Goal: Task Accomplishment & Management: Use online tool/utility

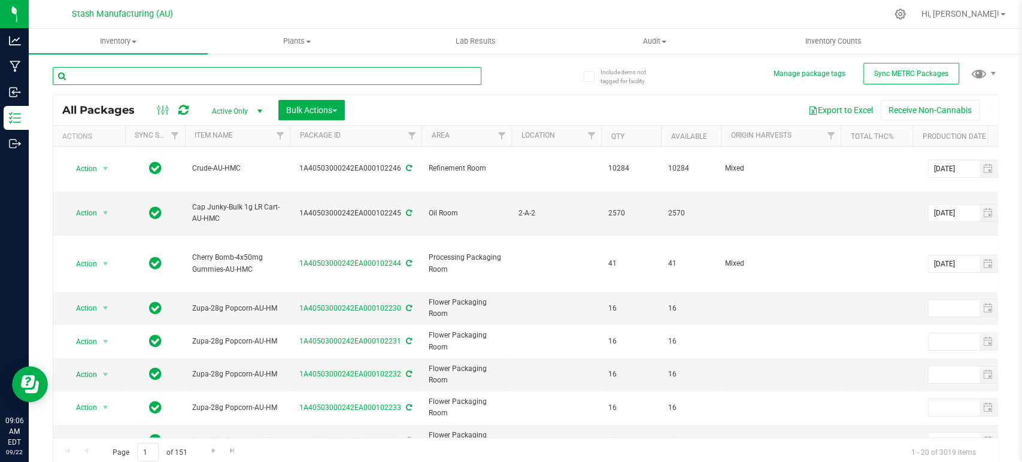
click at [284, 83] on input "text" at bounding box center [267, 76] width 429 height 18
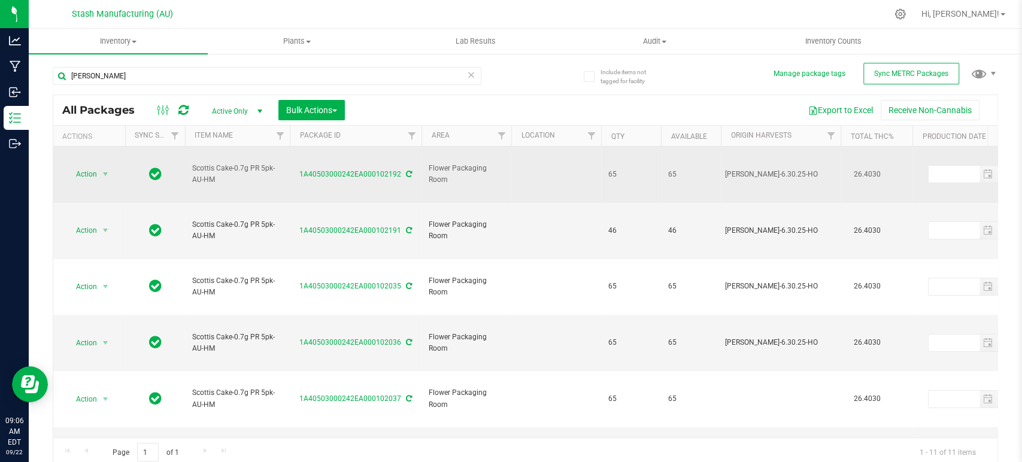
drag, startPoint x: 216, startPoint y: 166, endPoint x: 186, endPoint y: 162, distance: 30.9
click at [186, 162] on td "Scottis Cake-0.7g PR 5pk-AU-HM" at bounding box center [237, 175] width 105 height 56
copy span "Scottis Cake-0.7g PR 5pk-AU-HM"
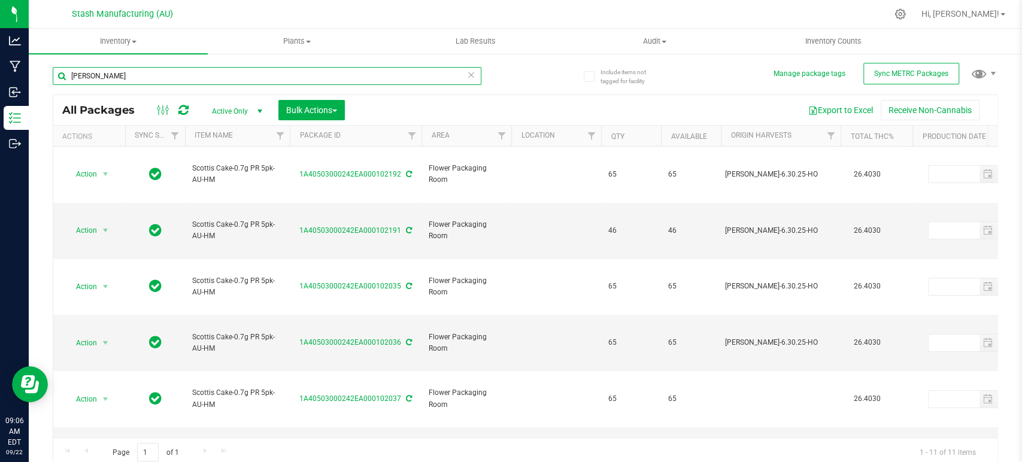
click at [223, 73] on input "[PERSON_NAME]" at bounding box center [267, 76] width 429 height 18
paste input "Scottis Cake-0.7g PR 5pk-AU-HM"
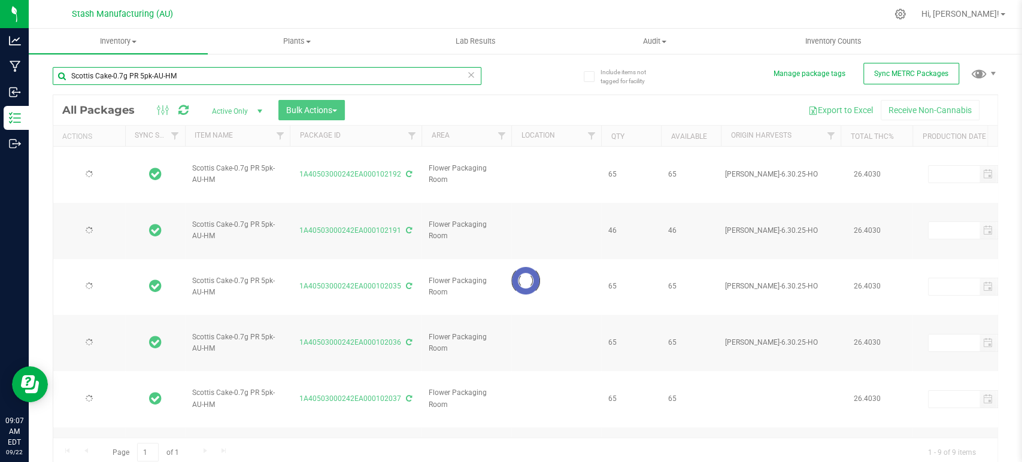
type input "Scottis Cake-0.7g PR 5pk-AU-HM"
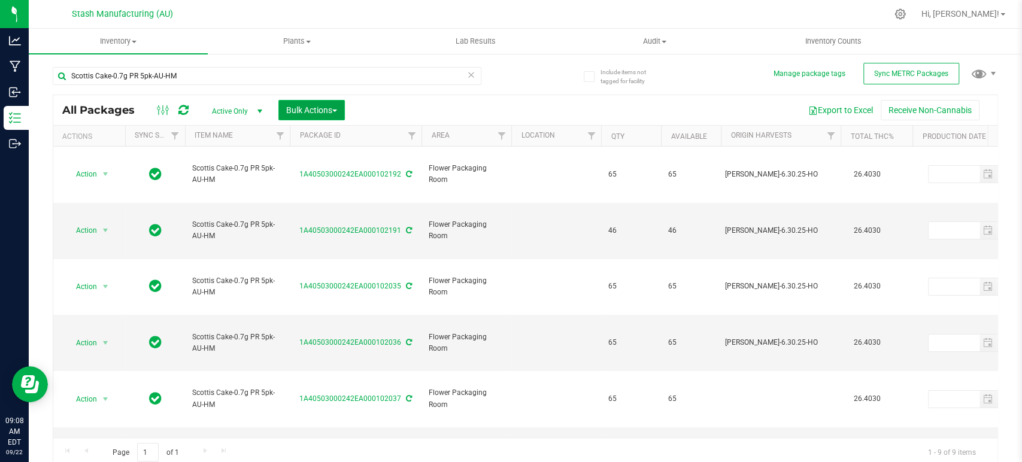
click at [338, 112] on button "Bulk Actions" at bounding box center [311, 110] width 66 height 20
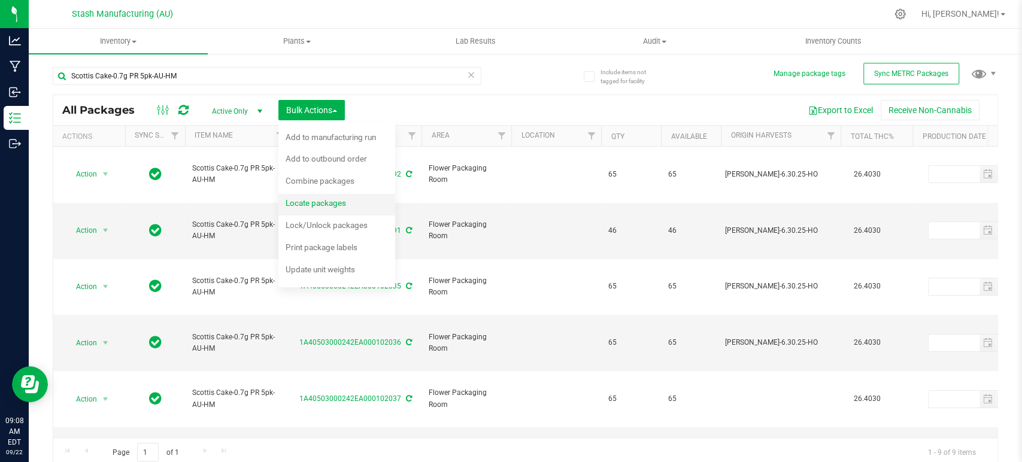
click at [317, 198] on div "Locate packages" at bounding box center [324, 204] width 77 height 19
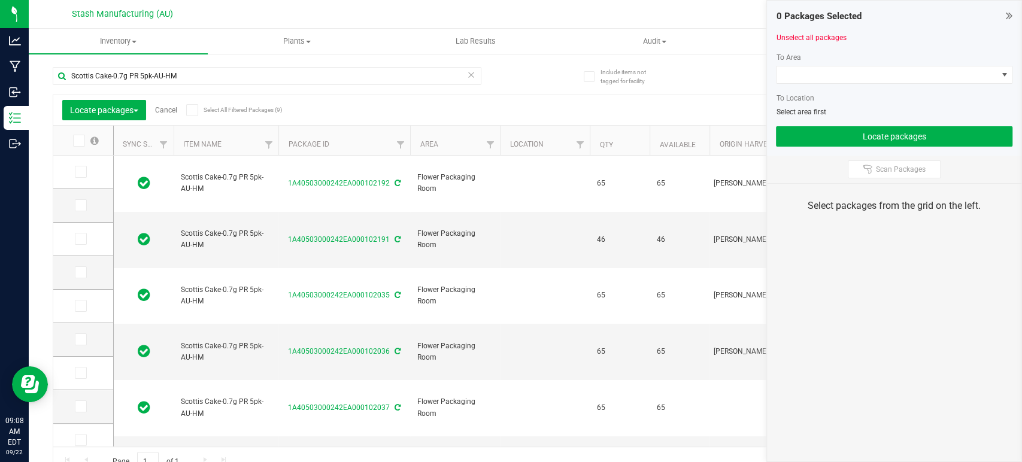
type input "[DATE]"
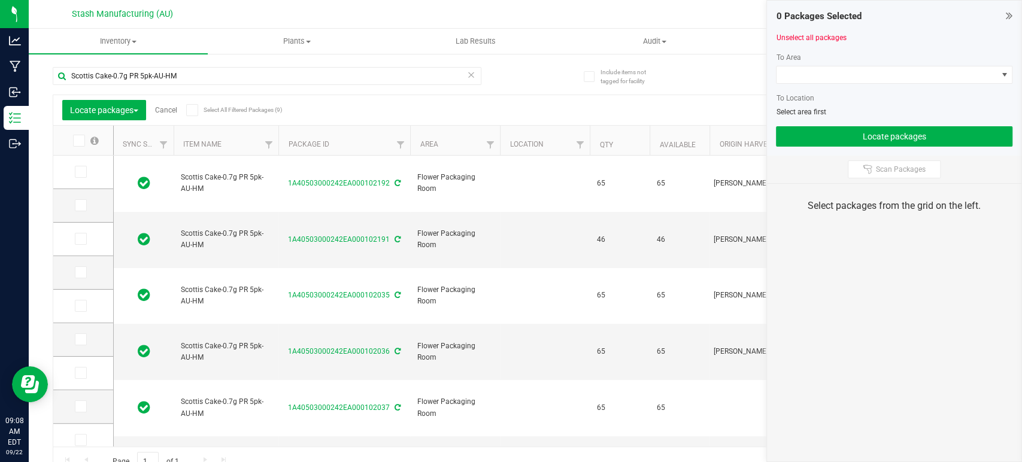
type input "[DATE]"
click at [196, 110] on span at bounding box center [192, 110] width 12 height 12
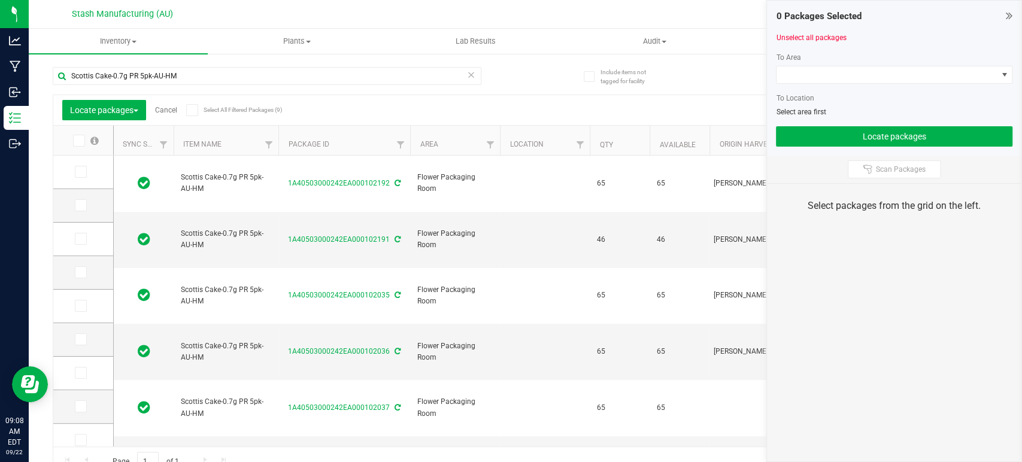
click at [0, 0] on input "Select All Filtered Packages (9)" at bounding box center [0, 0] width 0 height 0
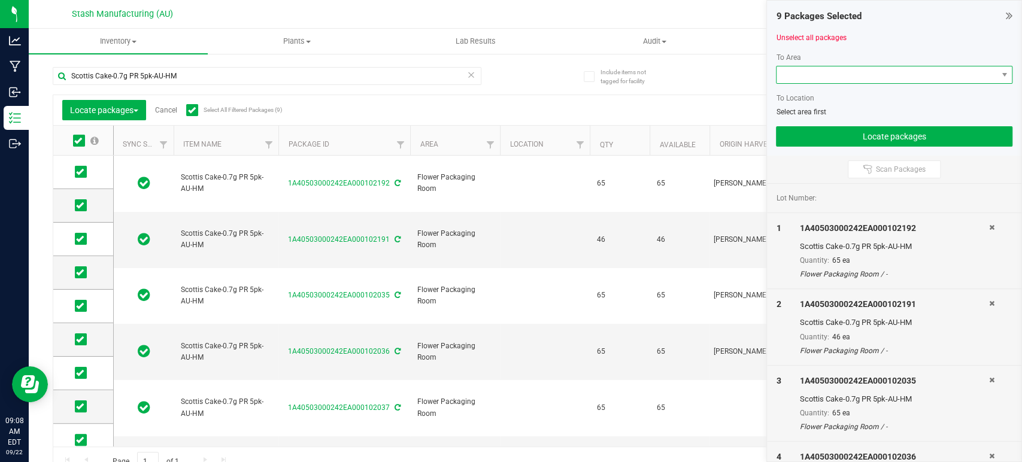
click at [812, 69] on span at bounding box center [887, 74] width 220 height 17
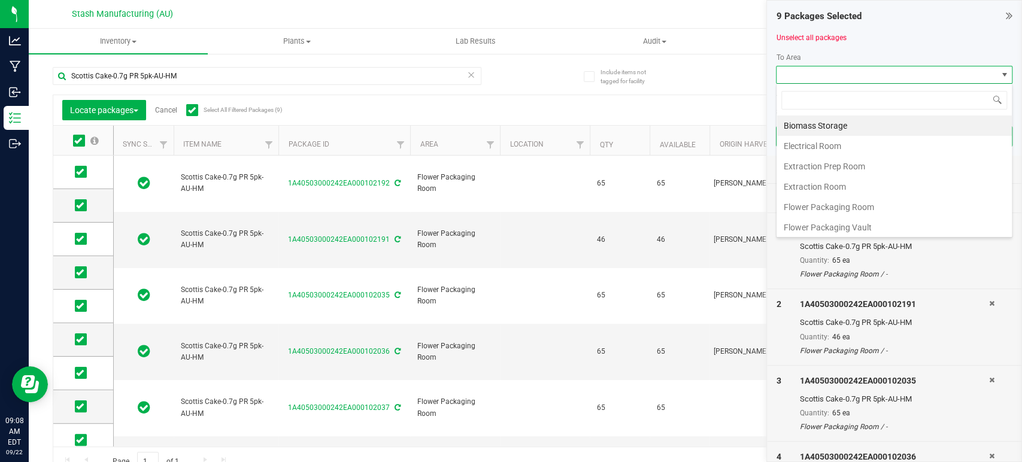
scroll to position [204, 0]
click at [836, 137] on li "Processing Vault" at bounding box center [894, 146] width 235 height 20
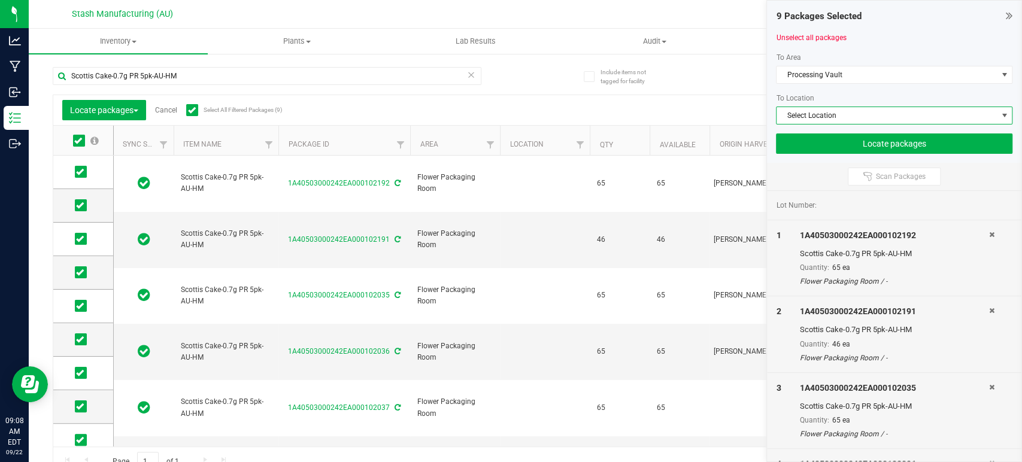
click at [851, 119] on span "Select Location" at bounding box center [887, 115] width 220 height 17
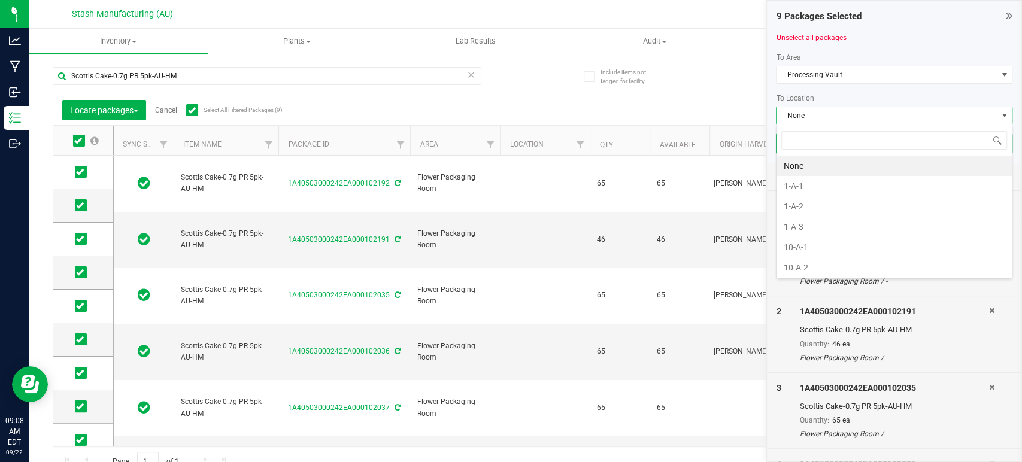
scroll to position [17, 236]
type input "5-"
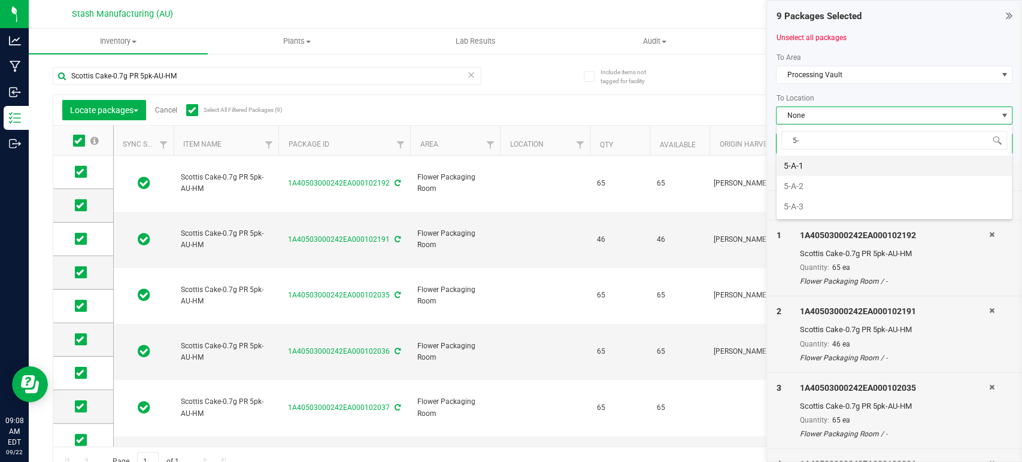
click at [809, 167] on li "5-A-1" at bounding box center [894, 166] width 235 height 20
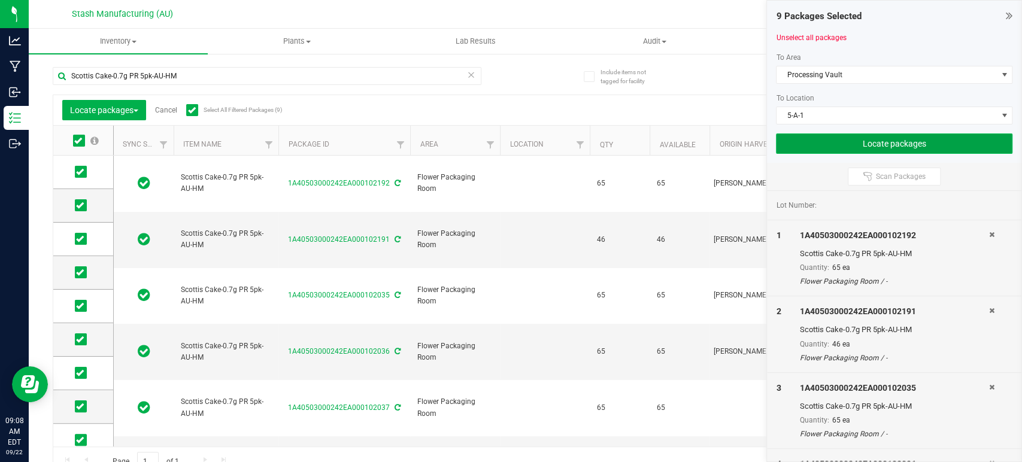
click at [890, 139] on button "Locate packages" at bounding box center [894, 144] width 236 height 20
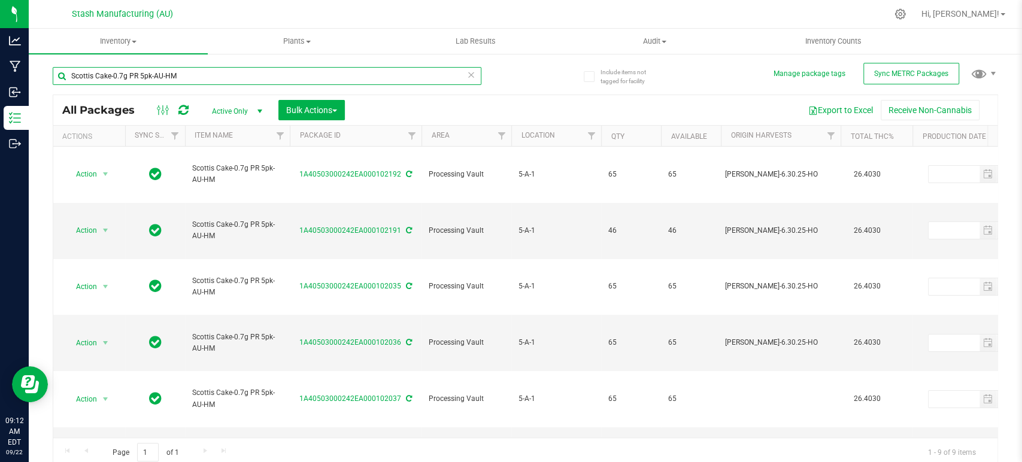
click at [206, 80] on input "Scottis Cake-0.7g PR 5pk-AU-HM" at bounding box center [267, 76] width 429 height 18
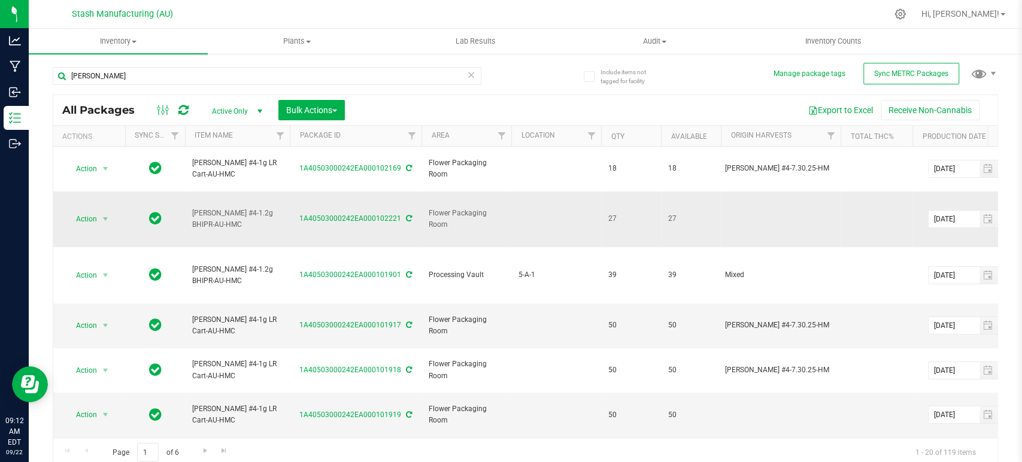
drag, startPoint x: 225, startPoint y: 203, endPoint x: 189, endPoint y: 195, distance: 36.8
click at [189, 195] on td "[PERSON_NAME] #4-1.2g BHIPR-AU-HMC" at bounding box center [237, 220] width 105 height 56
copy span "[PERSON_NAME] #4-1.2g BHIPR-AU-HMC"
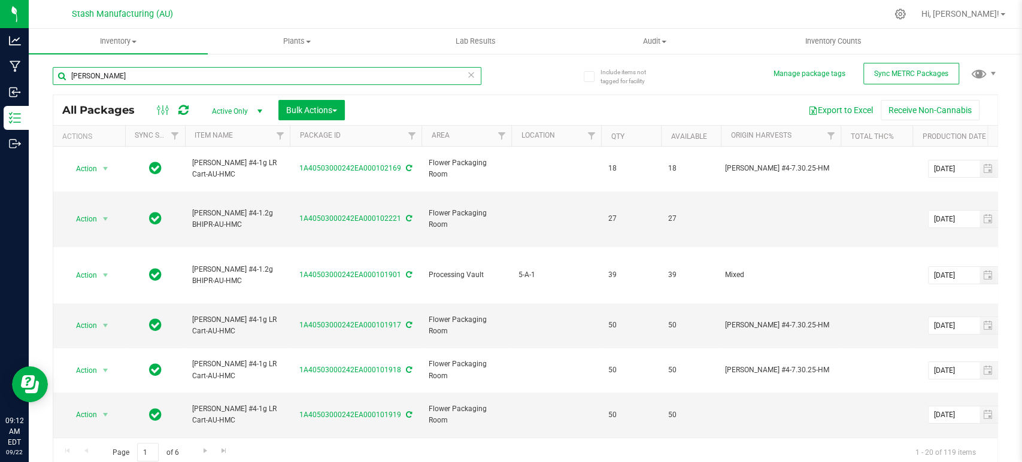
click at [192, 79] on input "[PERSON_NAME]" at bounding box center [267, 76] width 429 height 18
paste input "[PERSON_NAME] #4-1.2g BHIPR-AU-HMC"
type input "[PERSON_NAME] #4-1.2g BHIPR-AU-HMC"
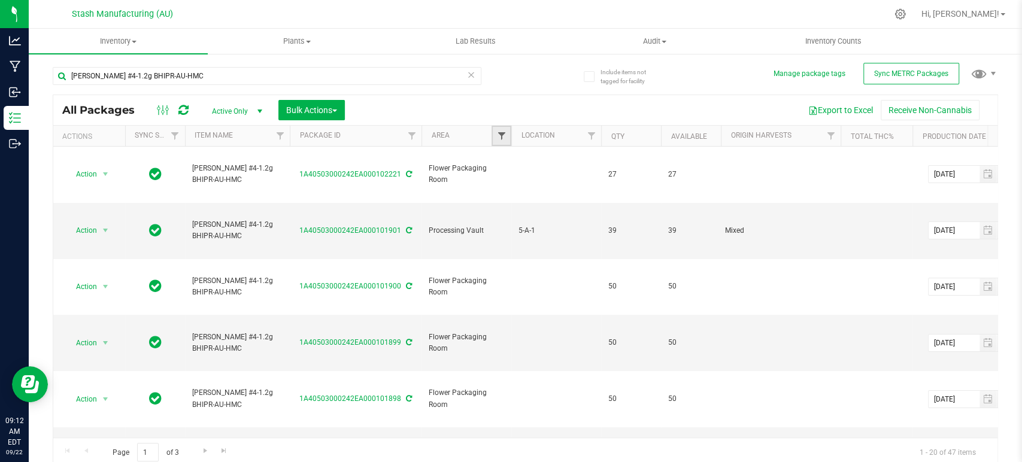
click at [499, 132] on span "Filter" at bounding box center [501, 136] width 10 height 10
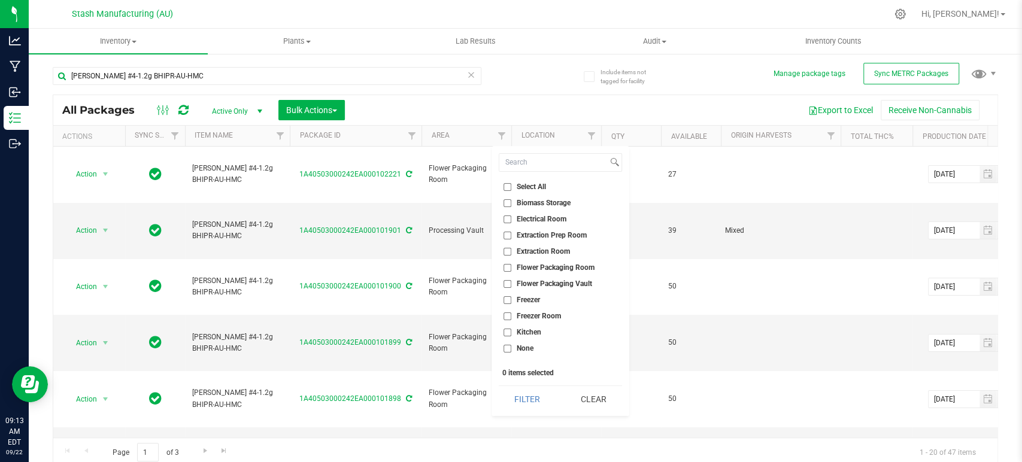
click at [559, 268] on span "Flower Packaging Room" at bounding box center [556, 267] width 78 height 7
click at [511, 268] on input "Flower Packaging Room" at bounding box center [508, 268] width 8 height 8
checkbox input "true"
click at [524, 396] on button "Filter" at bounding box center [527, 399] width 57 height 26
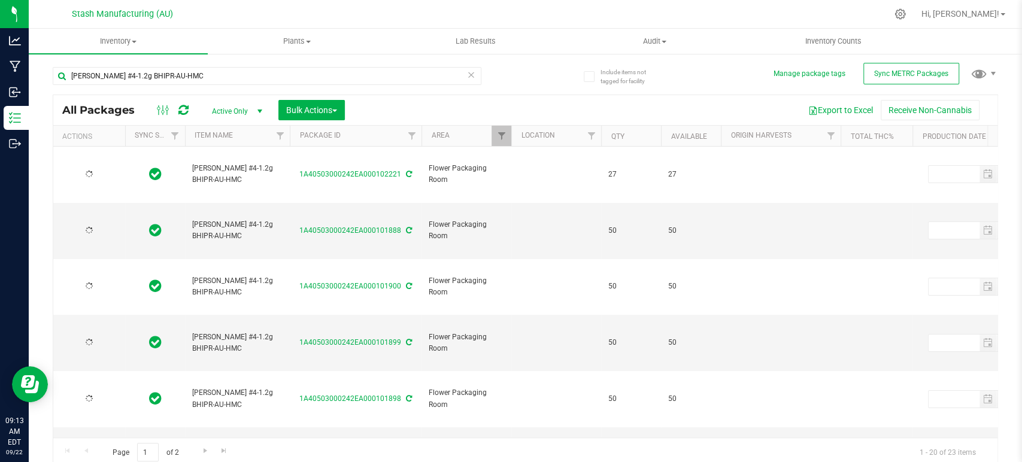
type input "[DATE]"
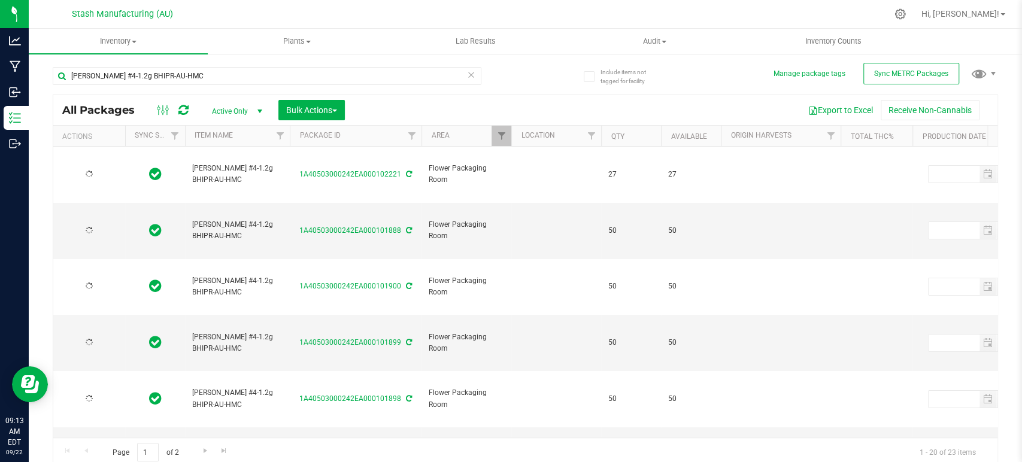
type input "[DATE]"
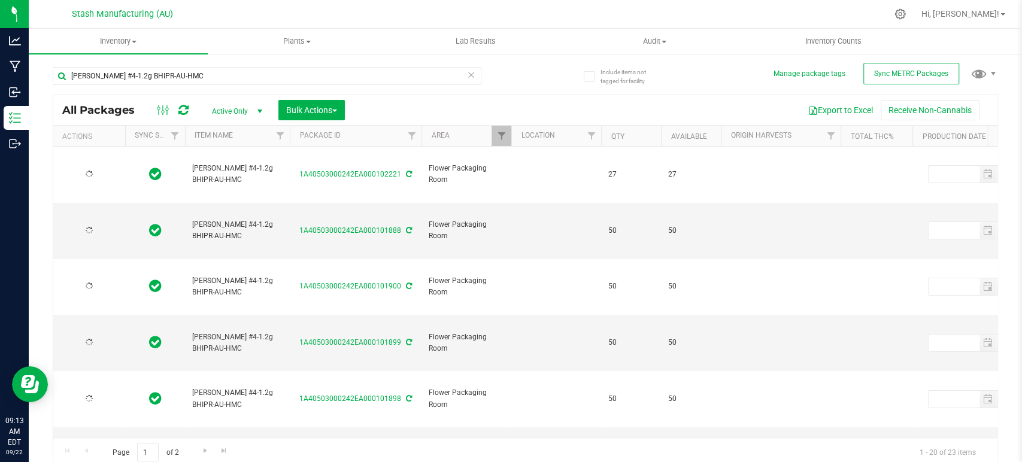
type input "[DATE]"
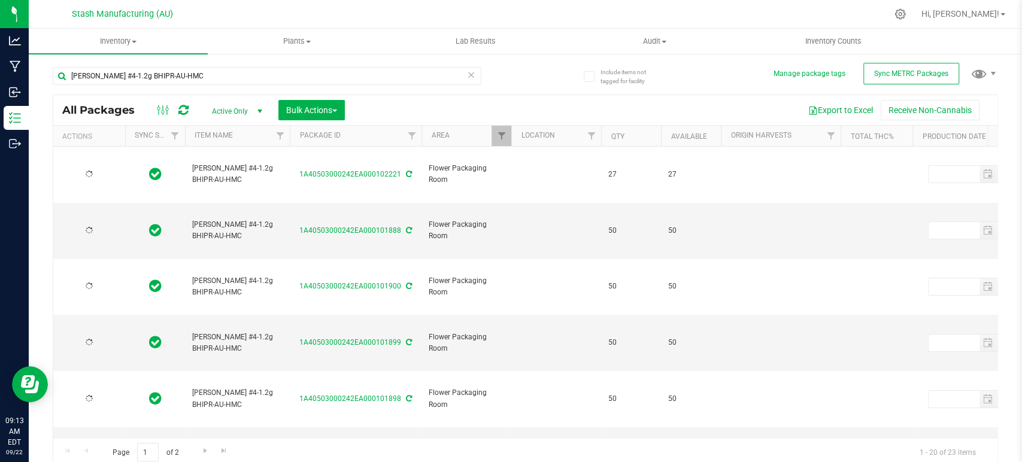
type input "[DATE]"
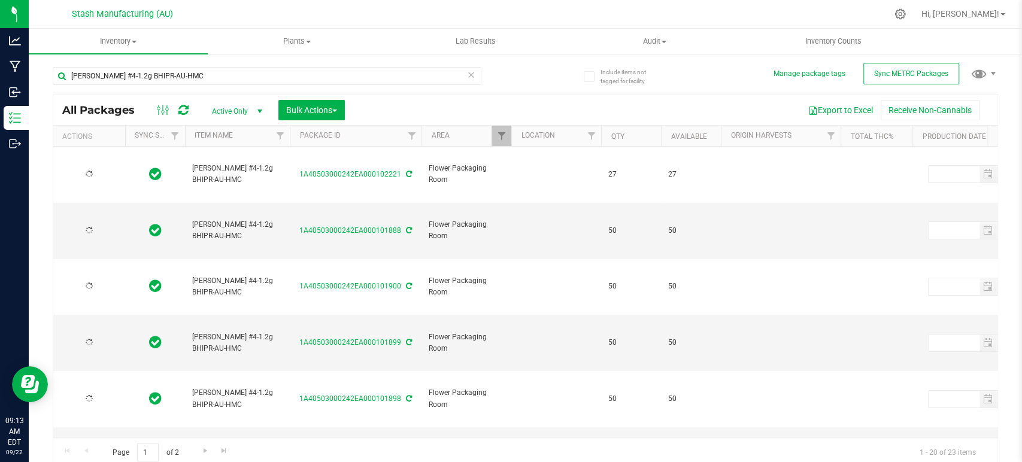
type input "[DATE]"
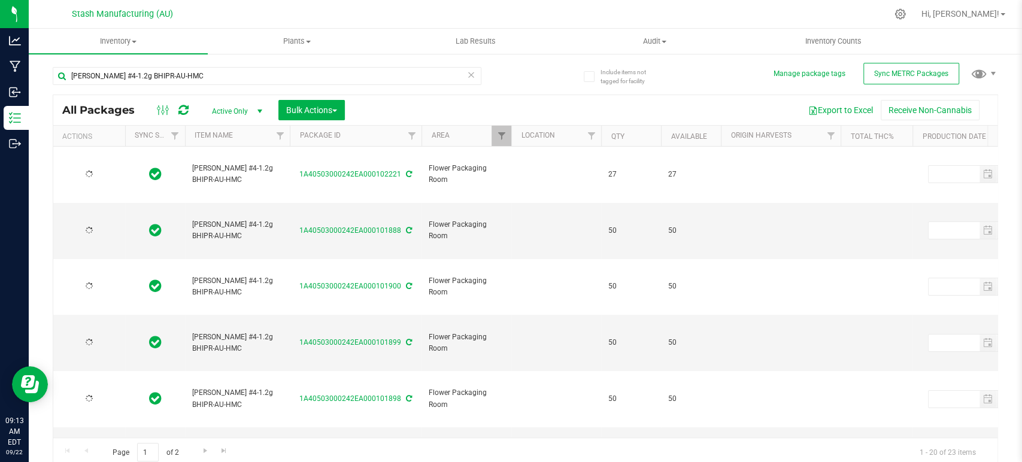
type input "[DATE]"
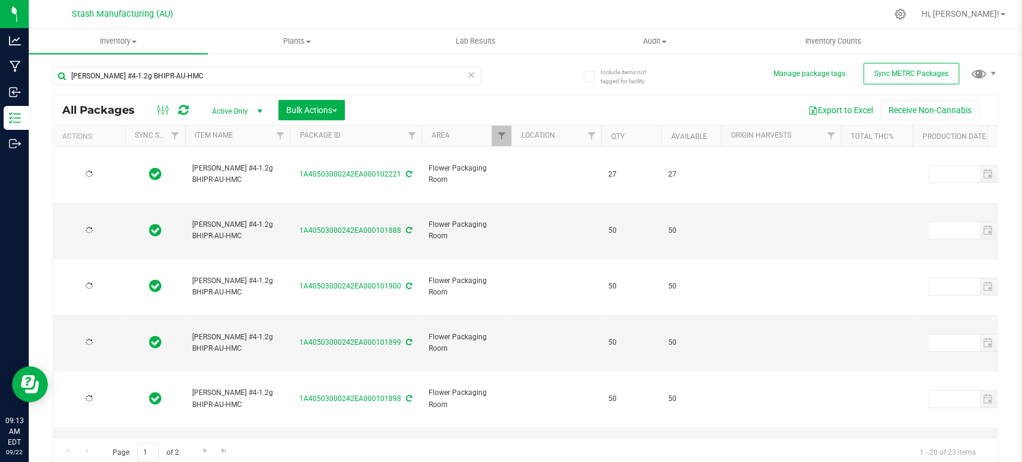
type input "[DATE]"
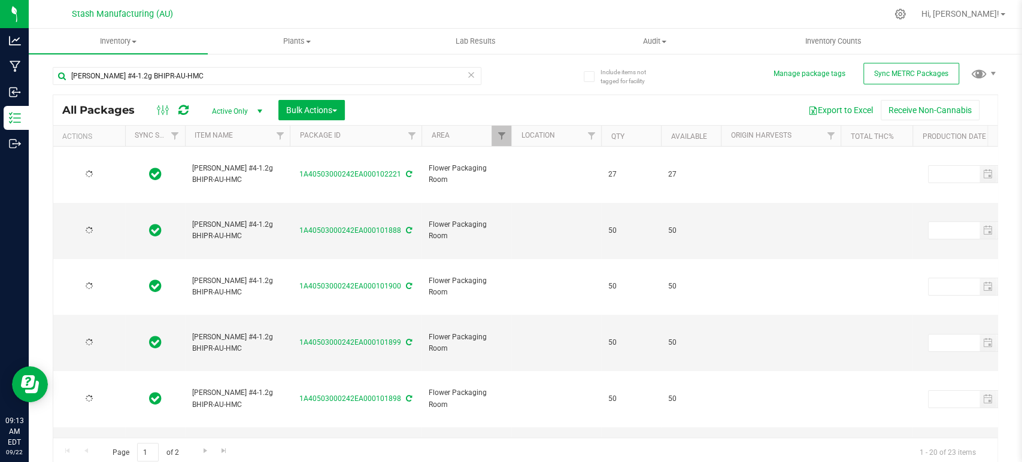
type input "[DATE]"
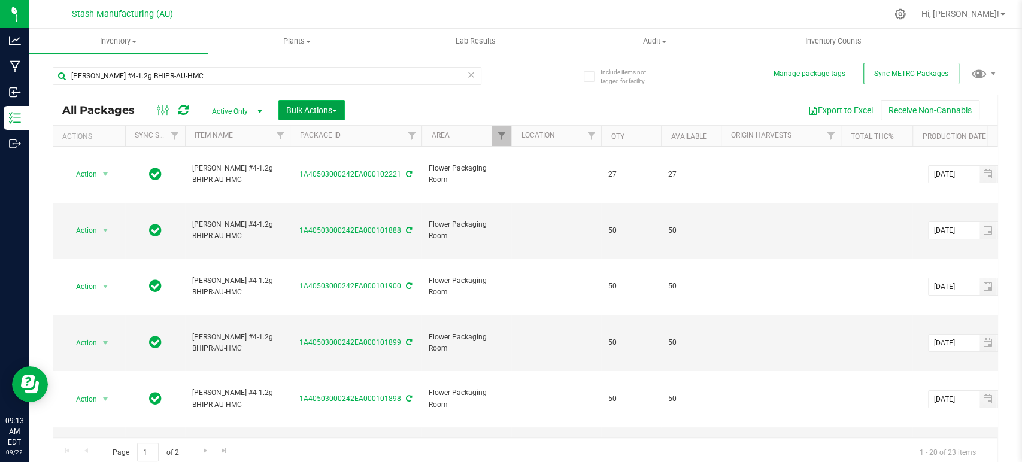
click at [307, 107] on span "Bulk Actions" at bounding box center [311, 110] width 51 height 10
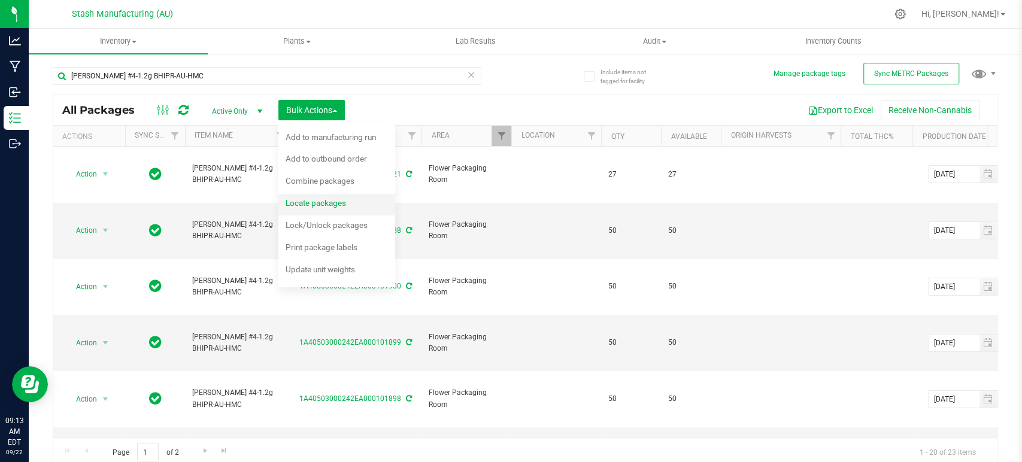
click at [330, 197] on div "Locate packages" at bounding box center [324, 204] width 77 height 19
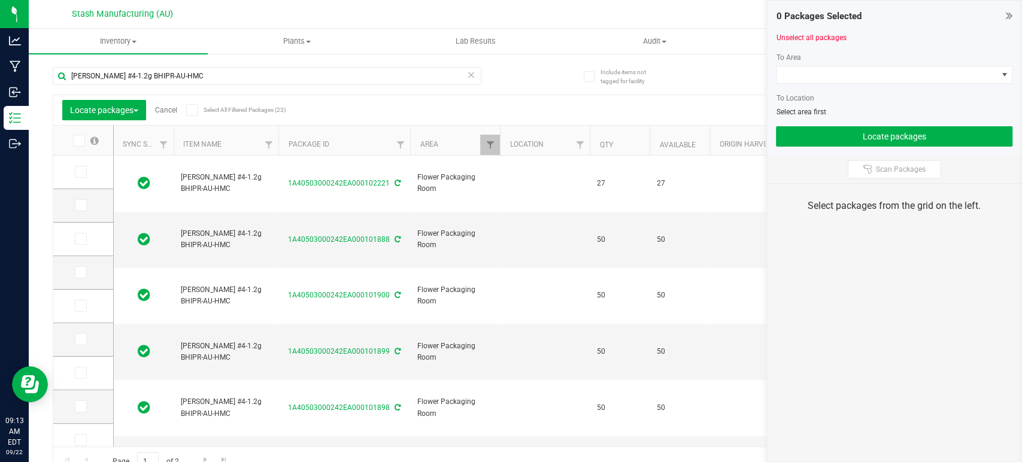
click at [193, 110] on icon at bounding box center [192, 110] width 8 height 0
click at [0, 0] on input "Select All Filtered Packages (23)" at bounding box center [0, 0] width 0 height 0
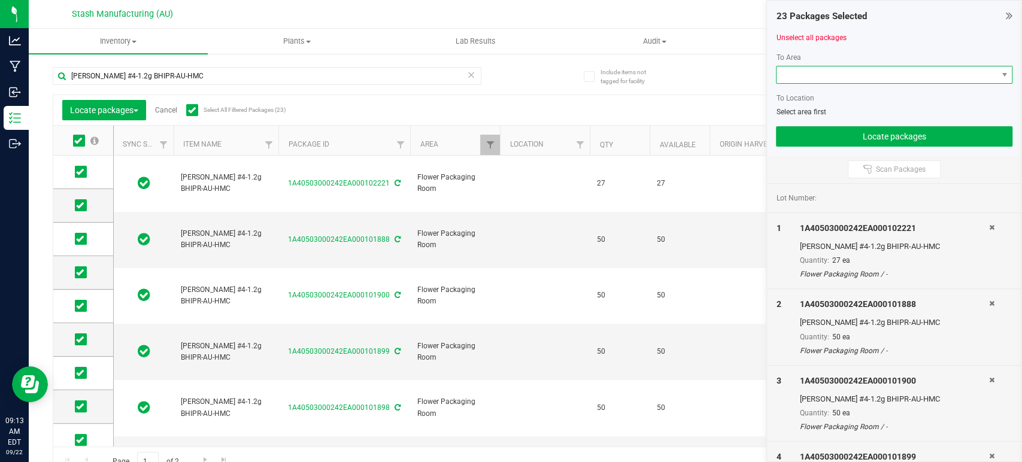
click at [911, 75] on span at bounding box center [887, 74] width 220 height 17
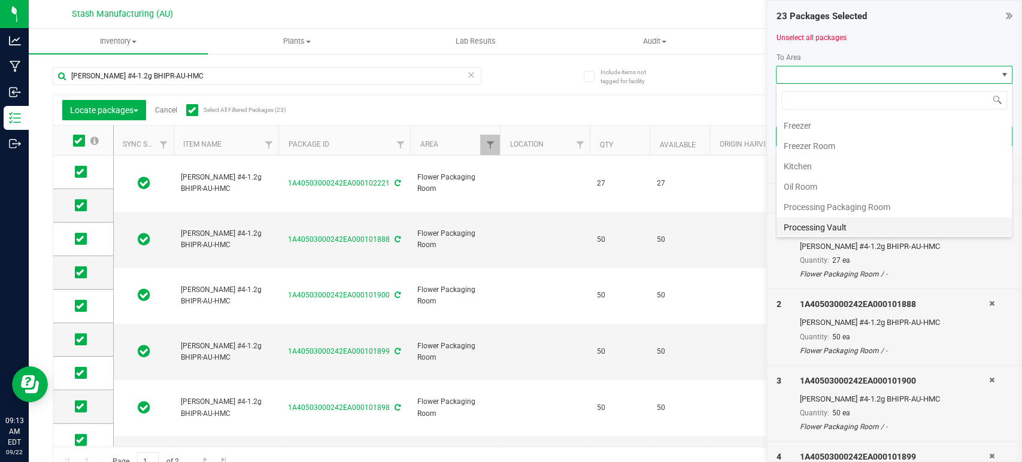
scroll to position [204, 0]
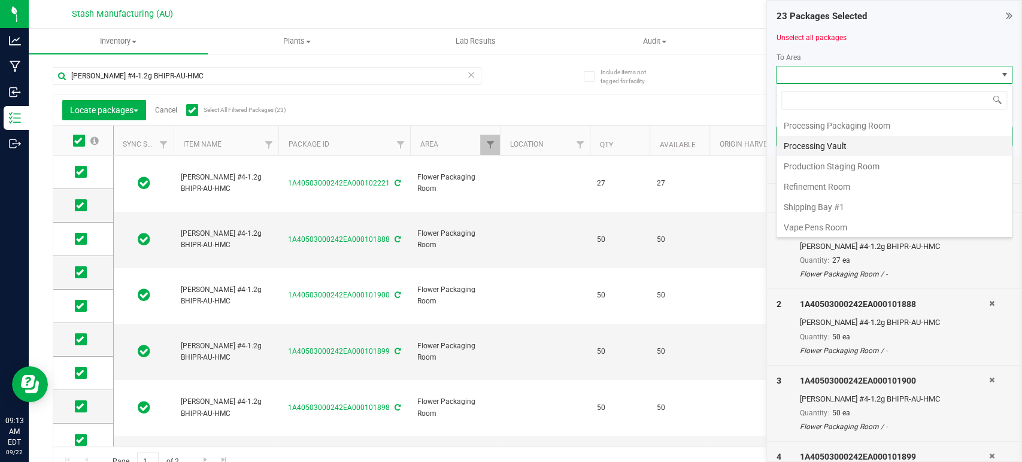
click at [834, 140] on li "Processing Vault" at bounding box center [894, 146] width 235 height 20
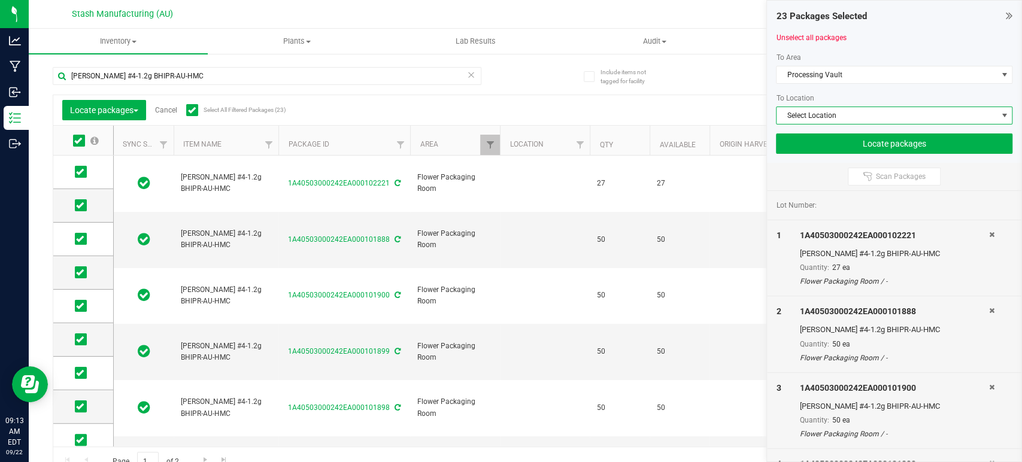
click at [849, 111] on span "Select Location" at bounding box center [887, 115] width 220 height 17
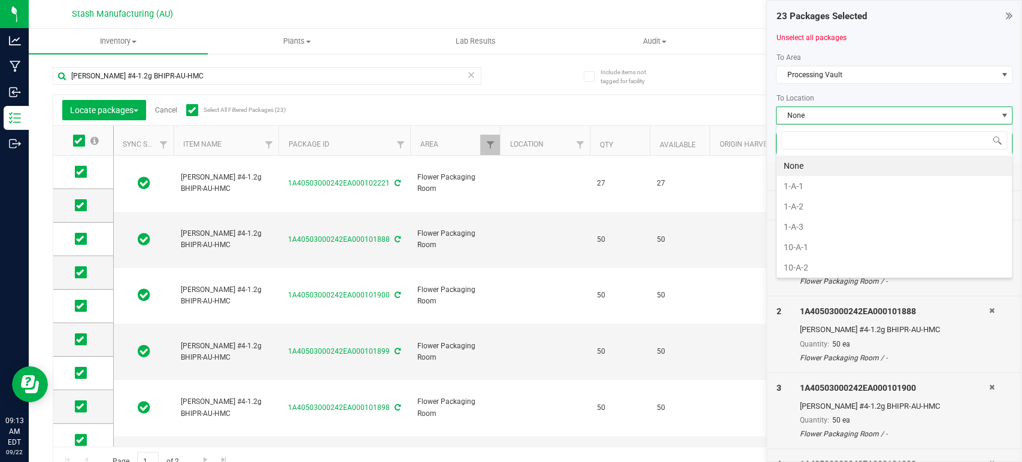
scroll to position [17, 236]
type input "5-a"
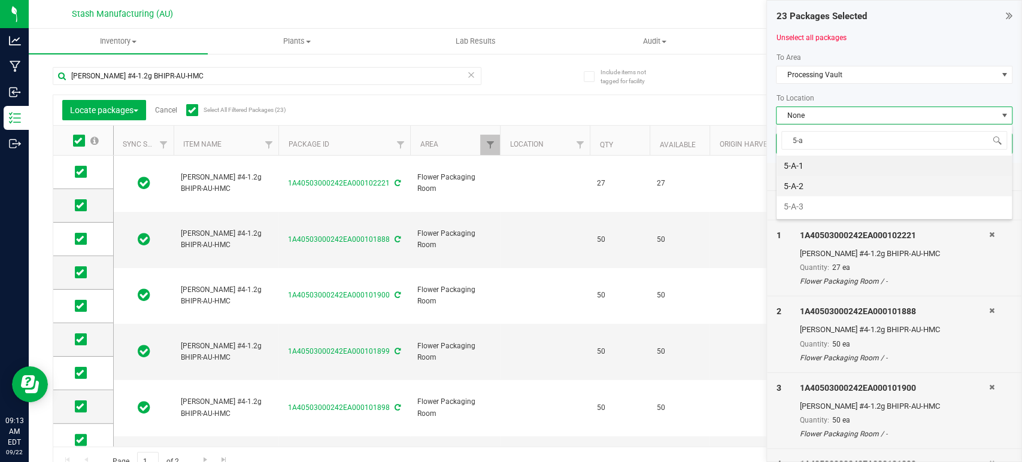
click at [799, 185] on li "5-A-2" at bounding box center [894, 186] width 235 height 20
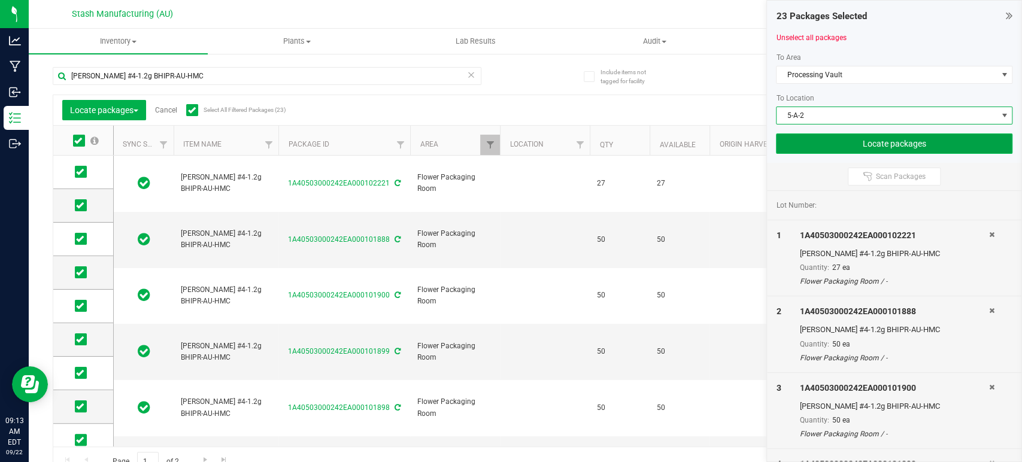
click at [853, 145] on button "Locate packages" at bounding box center [894, 144] width 236 height 20
